Goal: Information Seeking & Learning: Learn about a topic

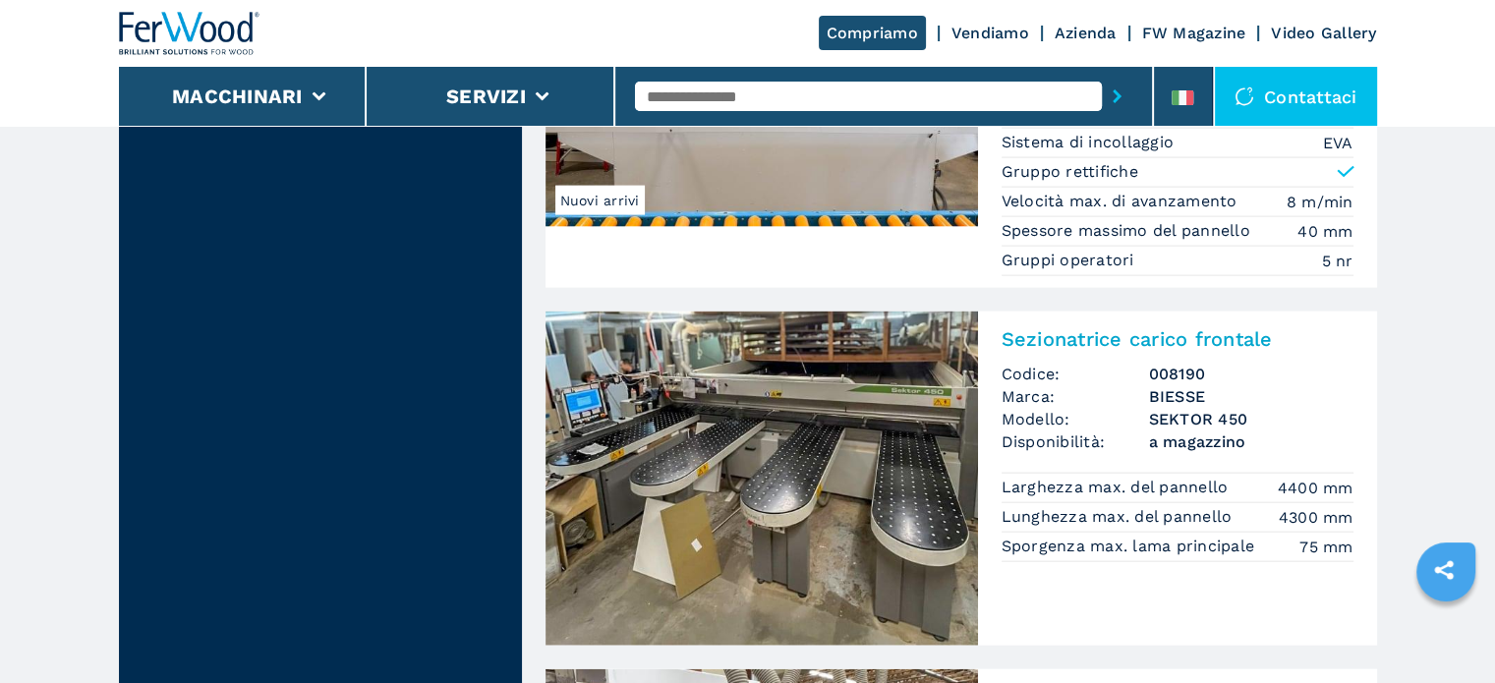
click at [979, 34] on link "Vendiamo" at bounding box center [991, 33] width 78 height 19
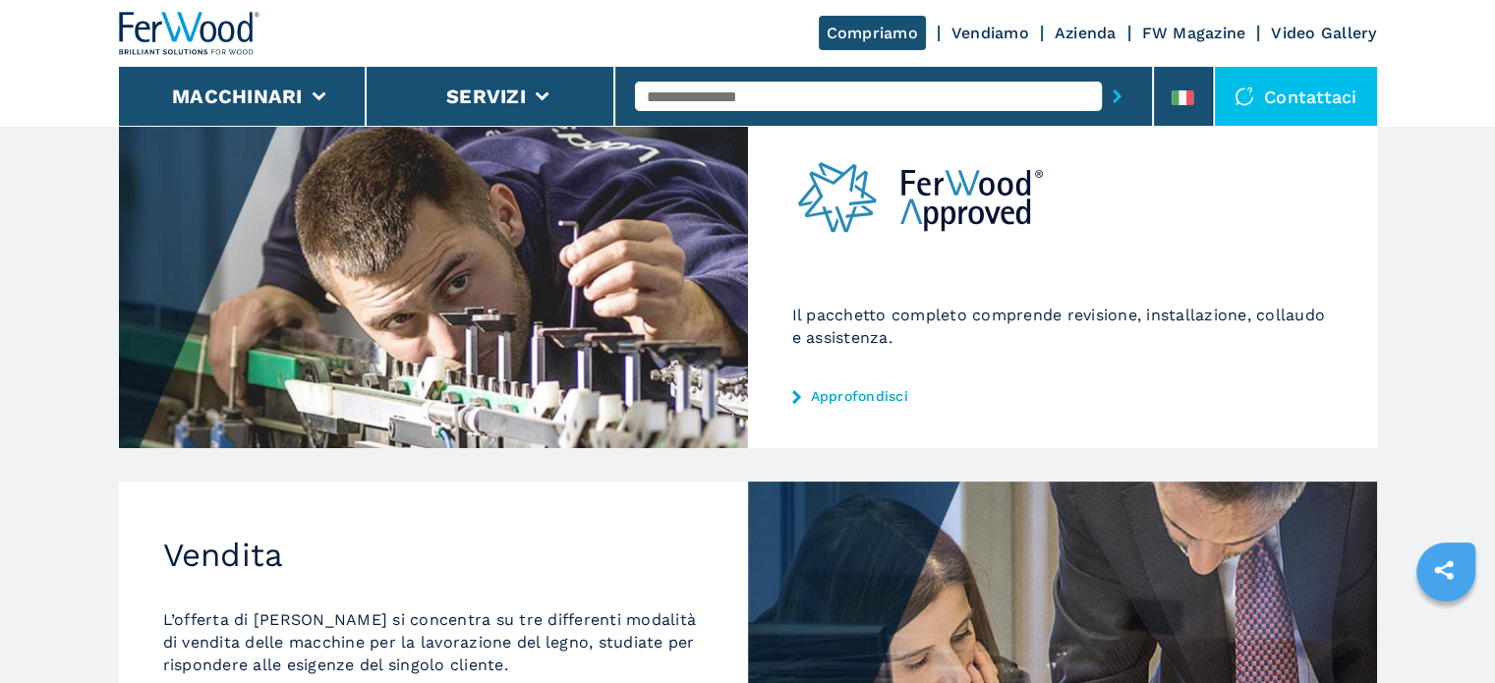
scroll to position [492, 0]
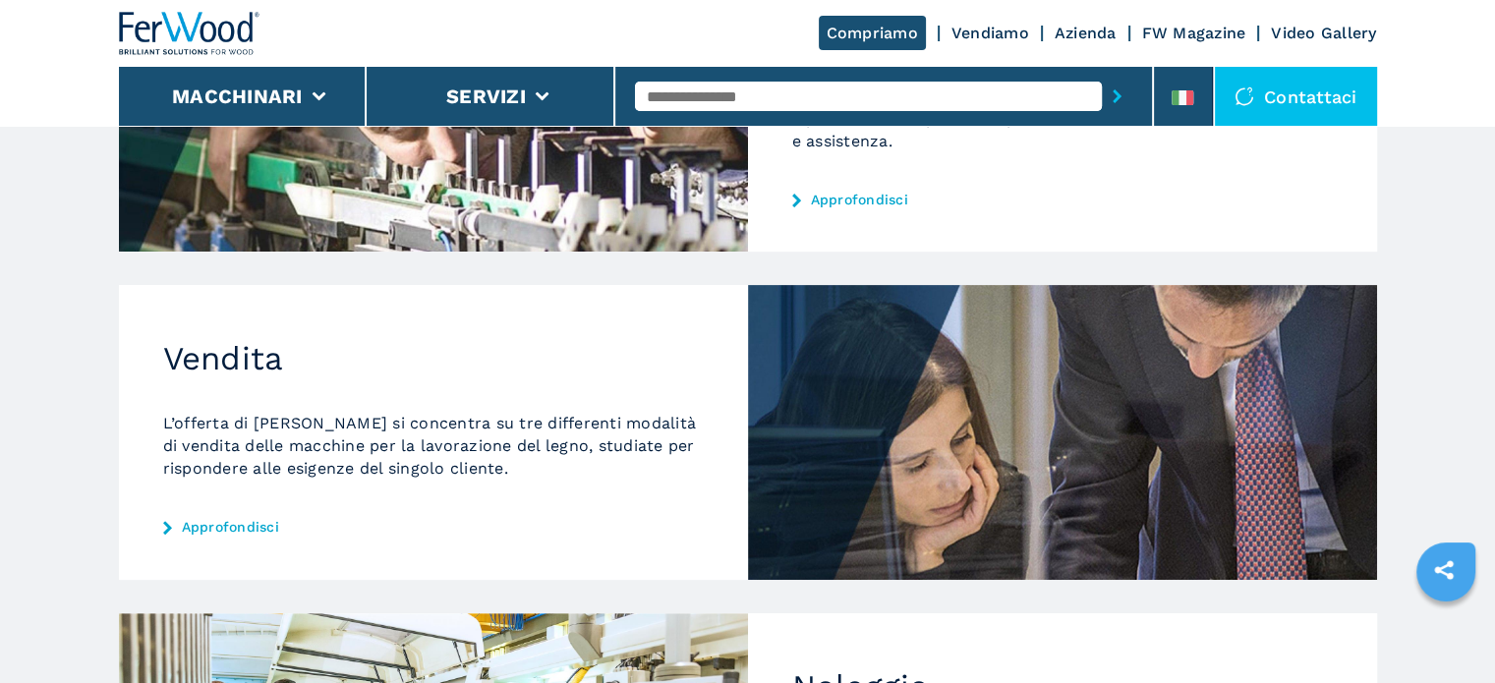
click at [264, 526] on link "Approfondisci" at bounding box center [433, 527] width 541 height 16
click at [178, 519] on link "Approfondisci" at bounding box center [433, 527] width 541 height 16
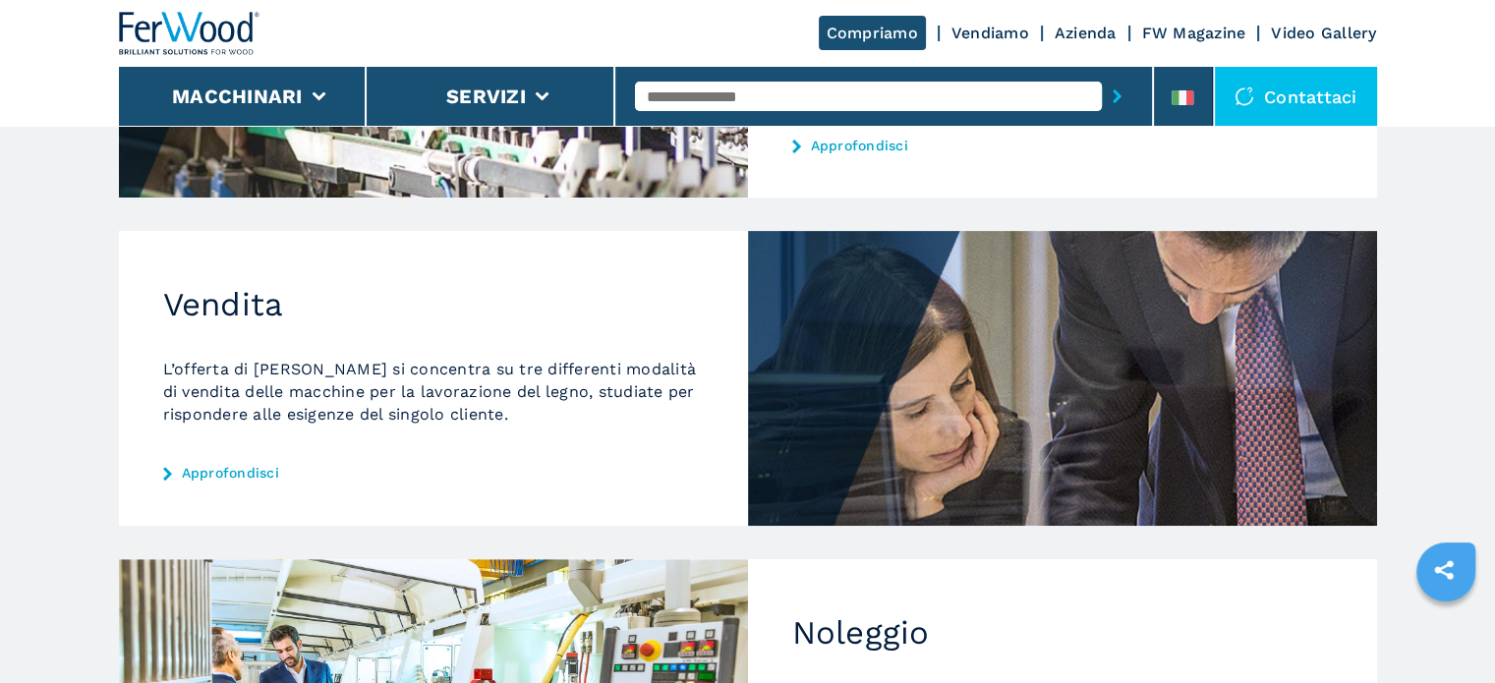
scroll to position [590, 0]
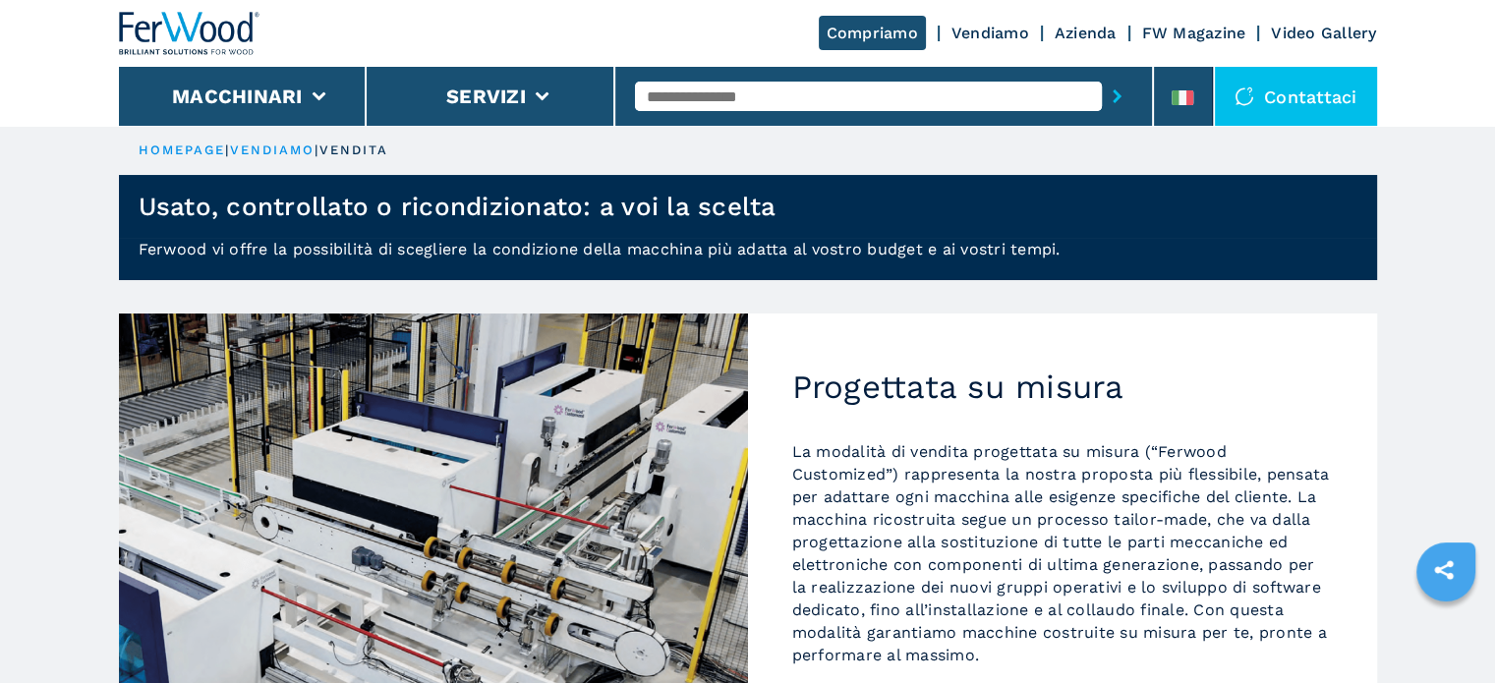
click at [1053, 328] on div "Progettata su misura La modalità di vendita progettata su misura (“Ferwood Cust…" at bounding box center [1062, 532] width 629 height 437
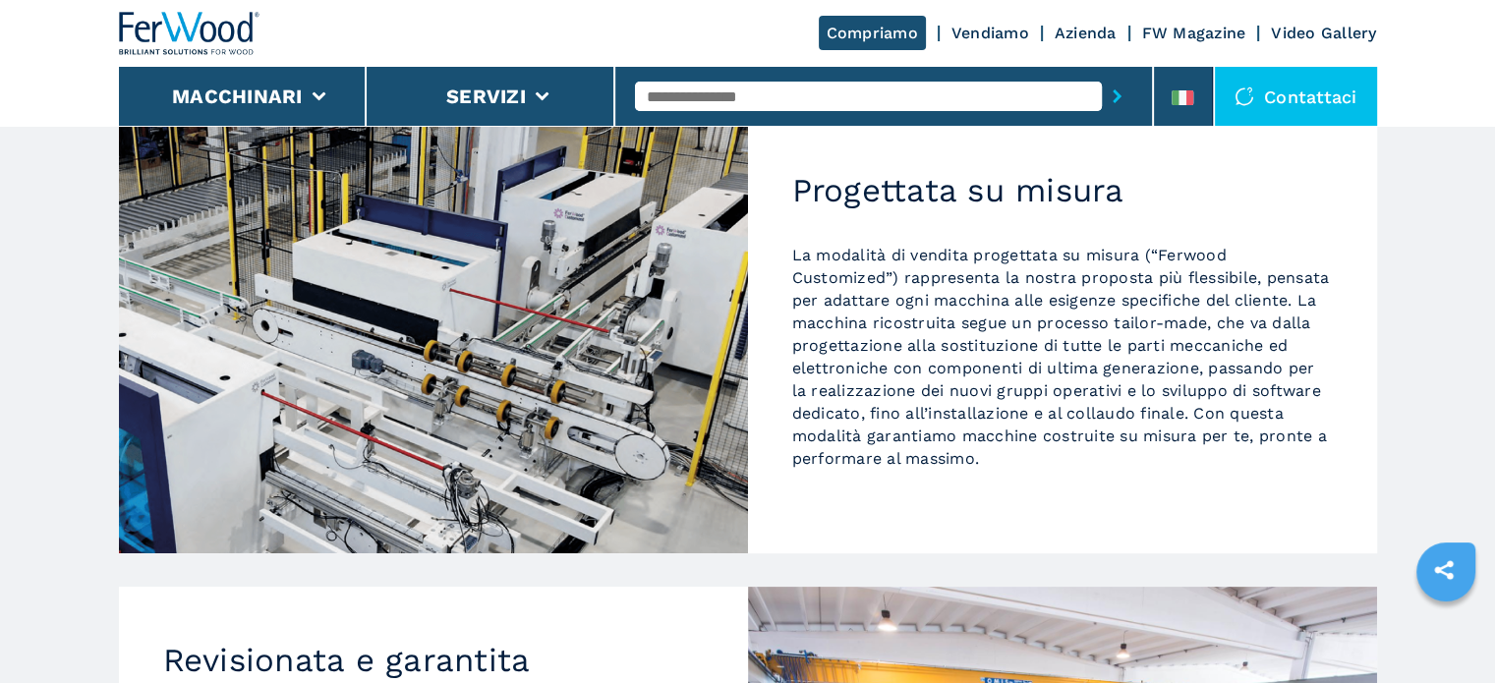
scroll to position [98, 0]
